Goal: Transaction & Acquisition: Purchase product/service

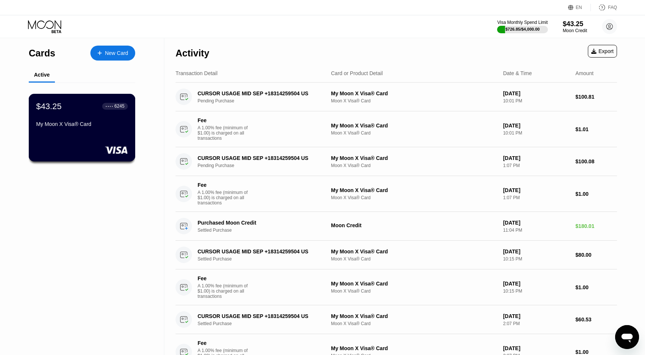
click at [85, 121] on div "$43.25 ● ● ● ● 6245 My Moon X Visa® Card" at bounding box center [81, 115] width 91 height 29
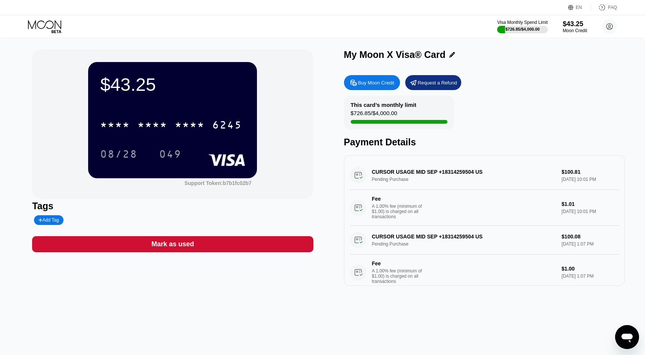
click at [384, 83] on div "Buy Moon Credit" at bounding box center [376, 83] width 36 height 6
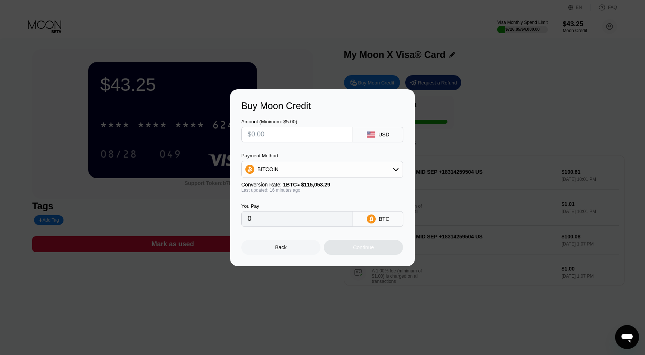
click at [341, 170] on div "BITCOIN" at bounding box center [322, 169] width 161 height 15
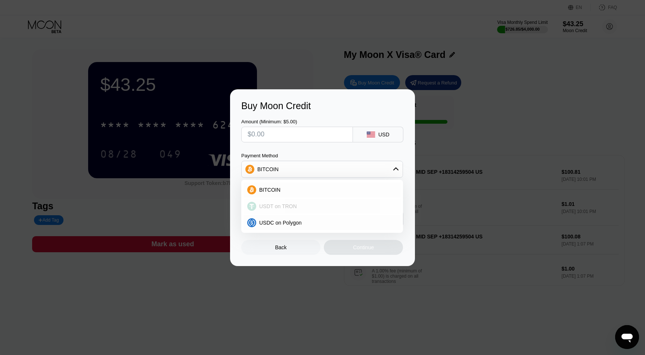
click at [310, 200] on div "USDT on TRON" at bounding box center [321, 206] width 157 height 15
type input "0.00"
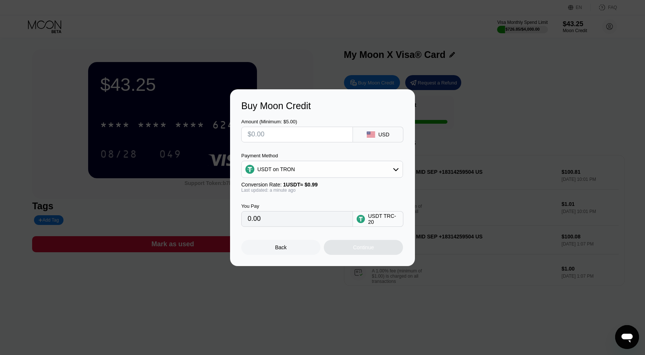
click at [268, 133] on input "text" at bounding box center [296, 134] width 99 height 15
type input "$2"
type input "2.02"
type input "$20"
type input "20.20"
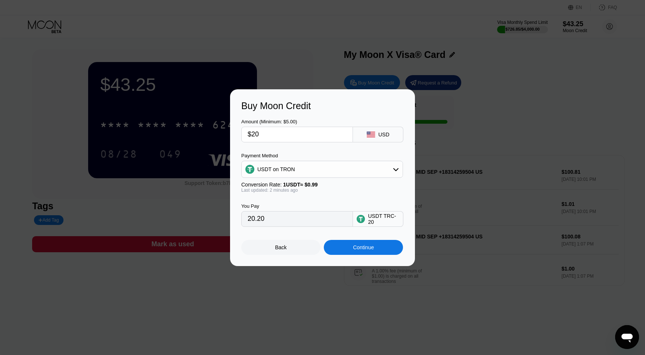
type input "$200"
type input "202.02"
type input "$200"
click at [338, 249] on div "Continue" at bounding box center [363, 247] width 79 height 15
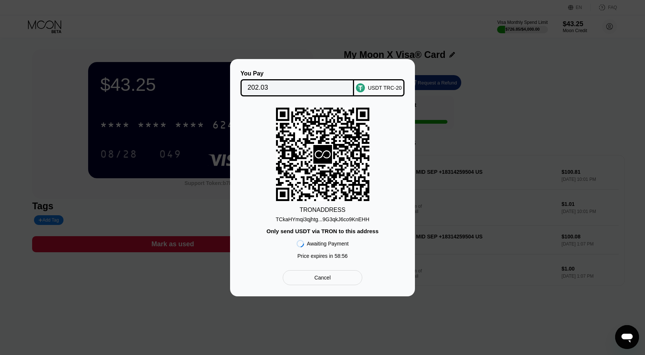
click at [335, 215] on div "TCkaHYmqi3qjhtg...9G3qkJ6co9KnEHH" at bounding box center [322, 217] width 94 height 9
click at [328, 277] on div "Cancel" at bounding box center [322, 277] width 16 height 7
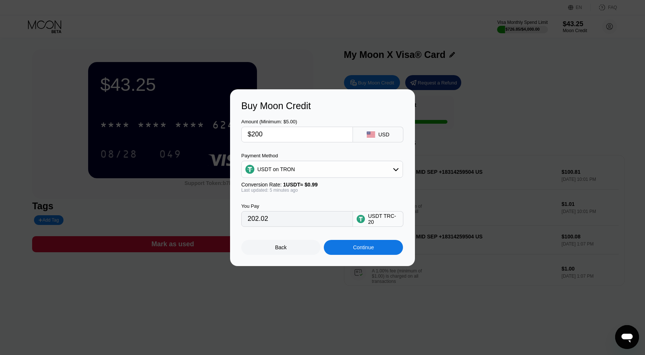
click at [274, 244] on div "Back" at bounding box center [280, 247] width 79 height 15
